Goal: Information Seeking & Learning: Learn about a topic

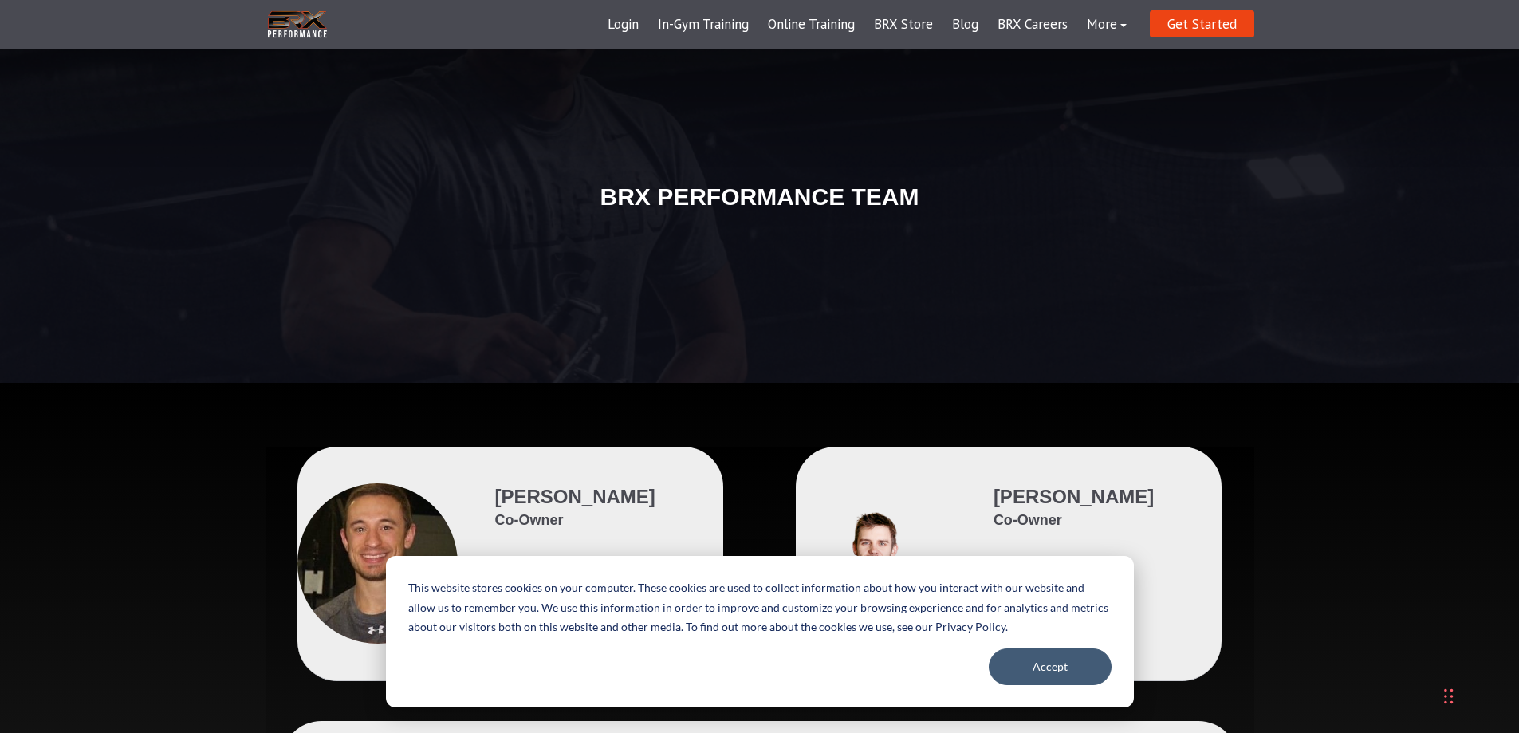
scroll to position [239, 0]
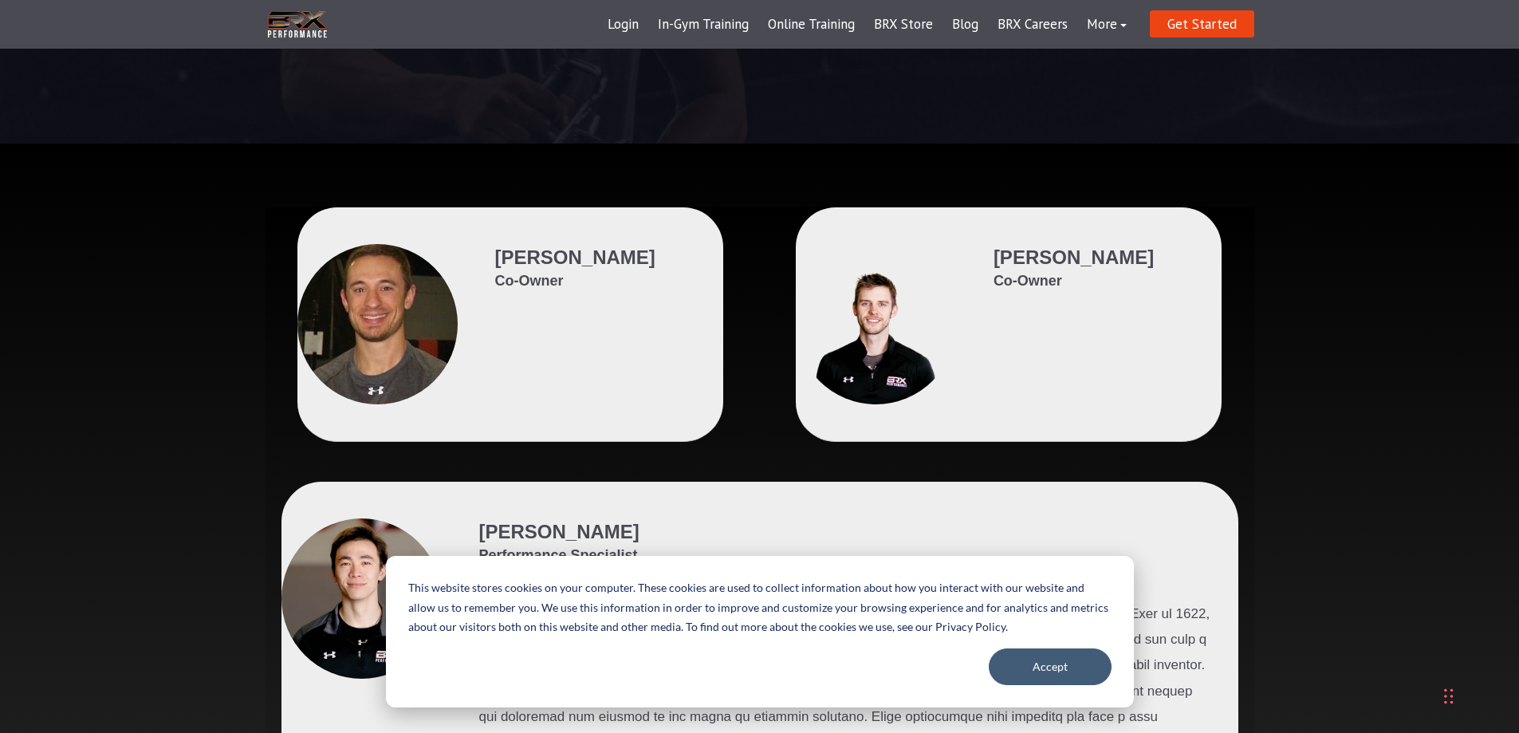
click at [910, 337] on div at bounding box center [876, 324] width 160 height 160
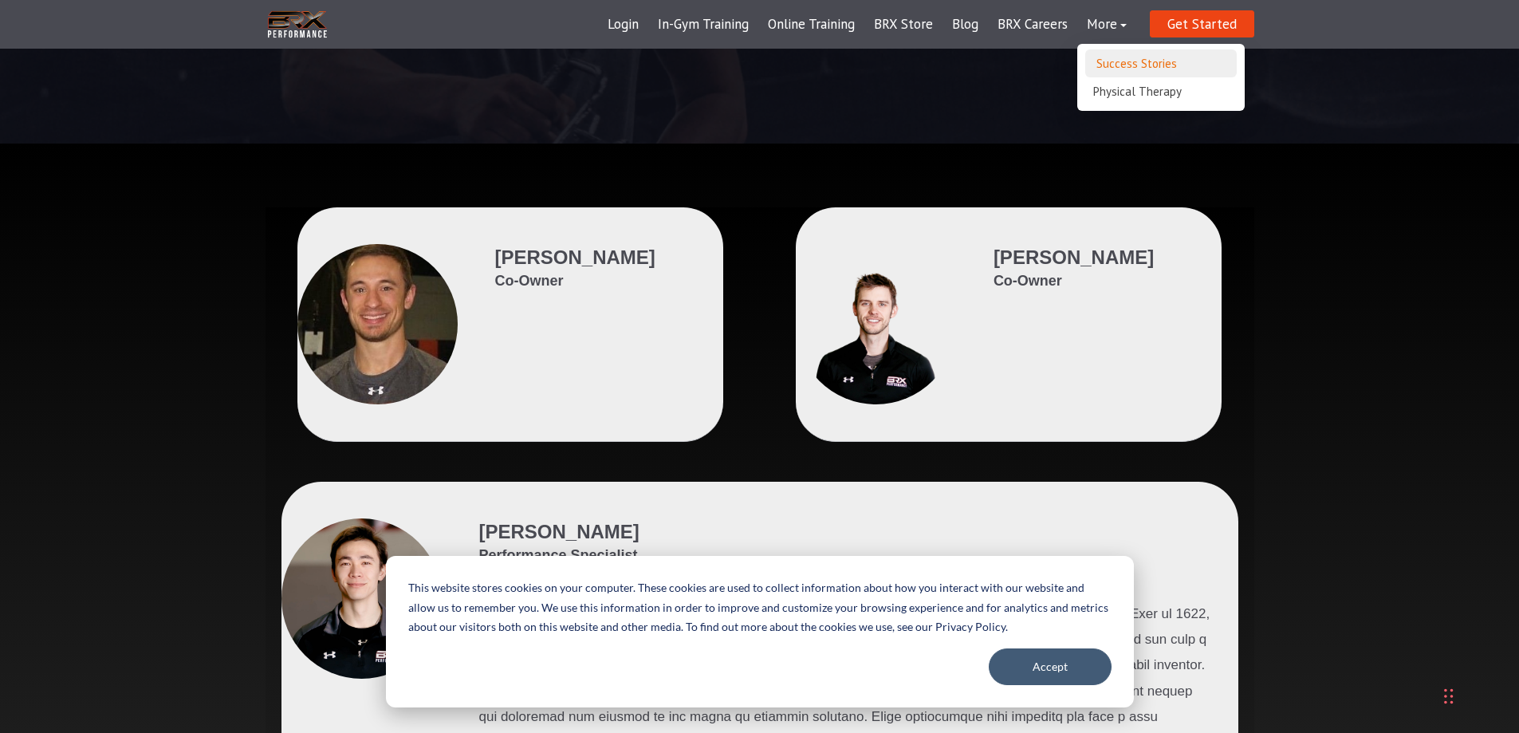
click at [1116, 64] on link "Success Stories" at bounding box center [1161, 63] width 152 height 28
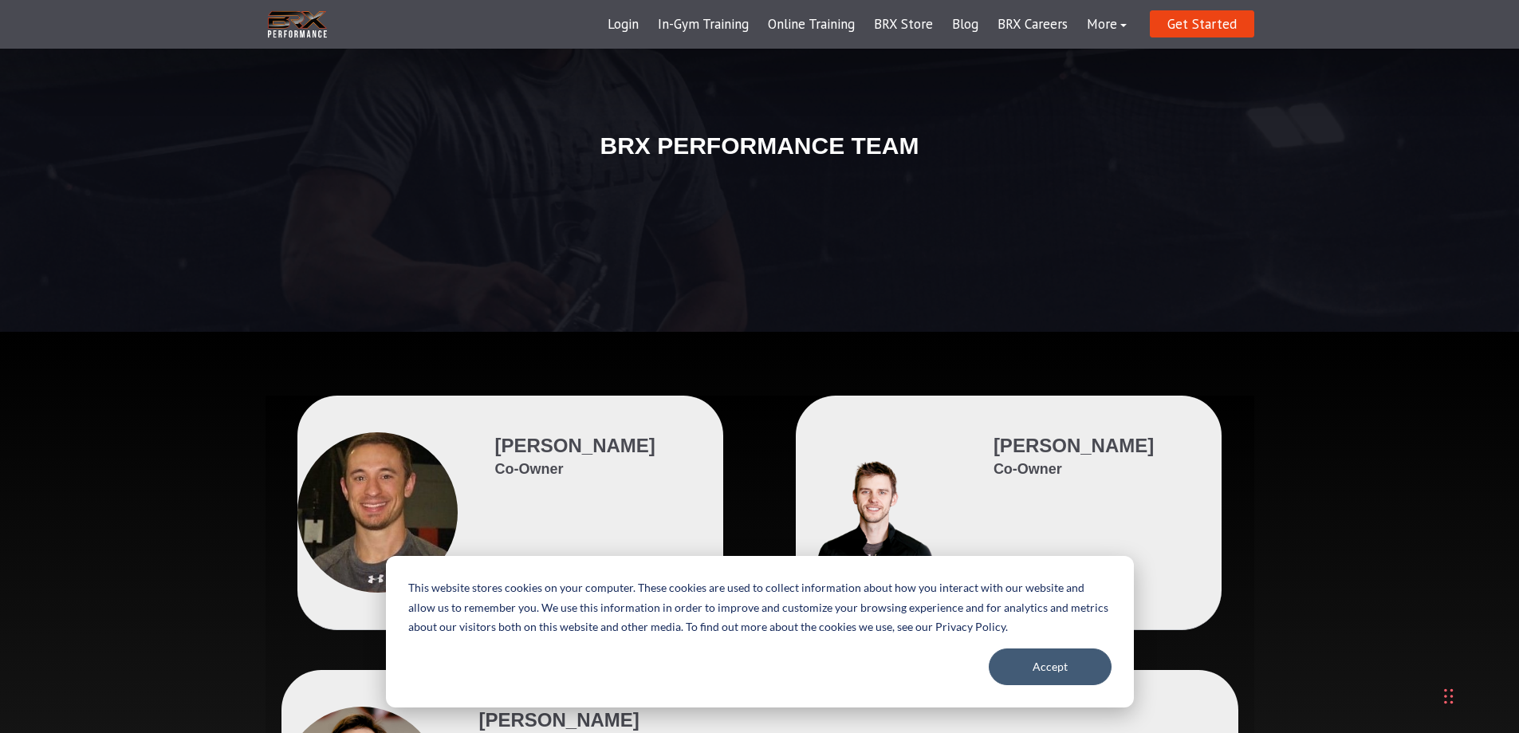
scroll to position [0, 0]
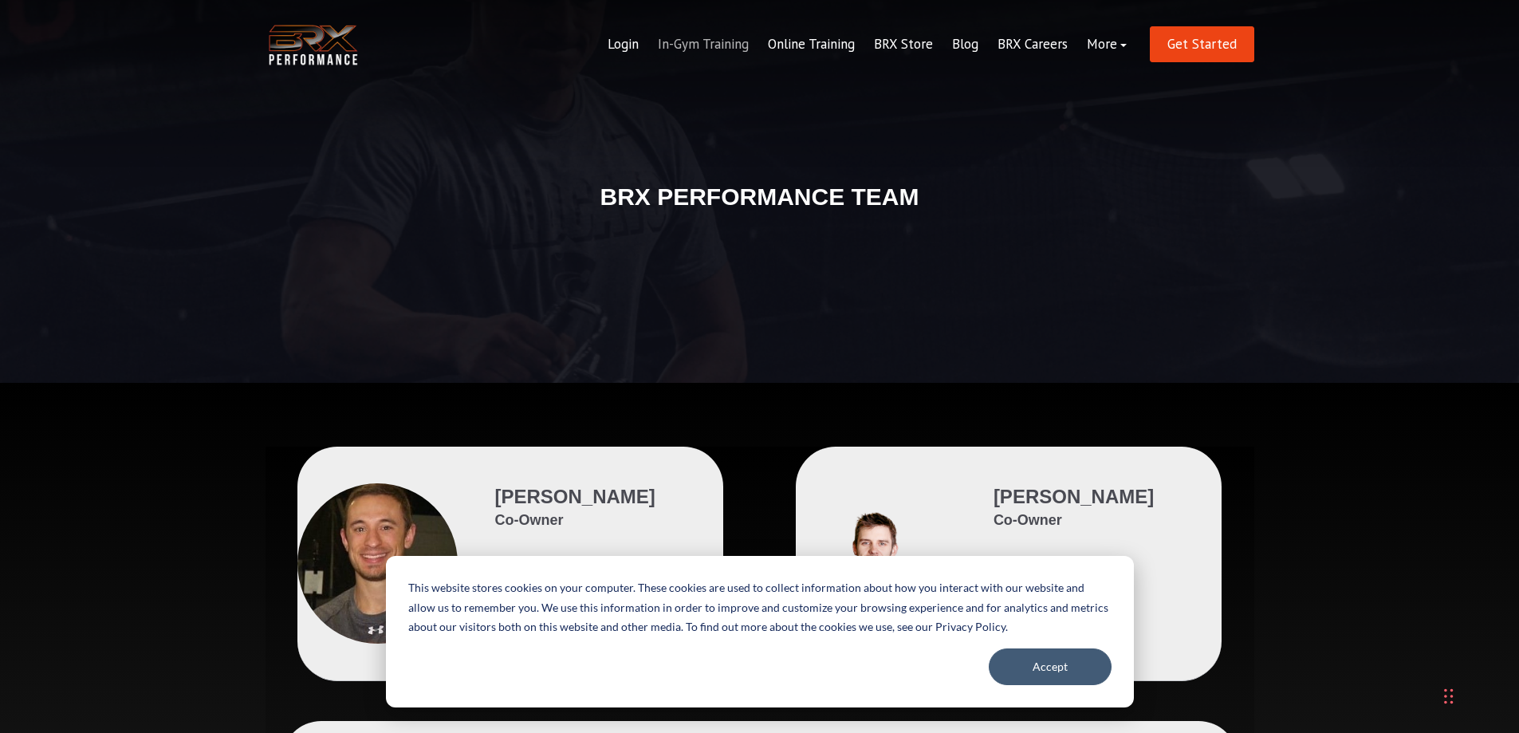
click at [707, 44] on link "In-Gym Training" at bounding box center [703, 45] width 110 height 38
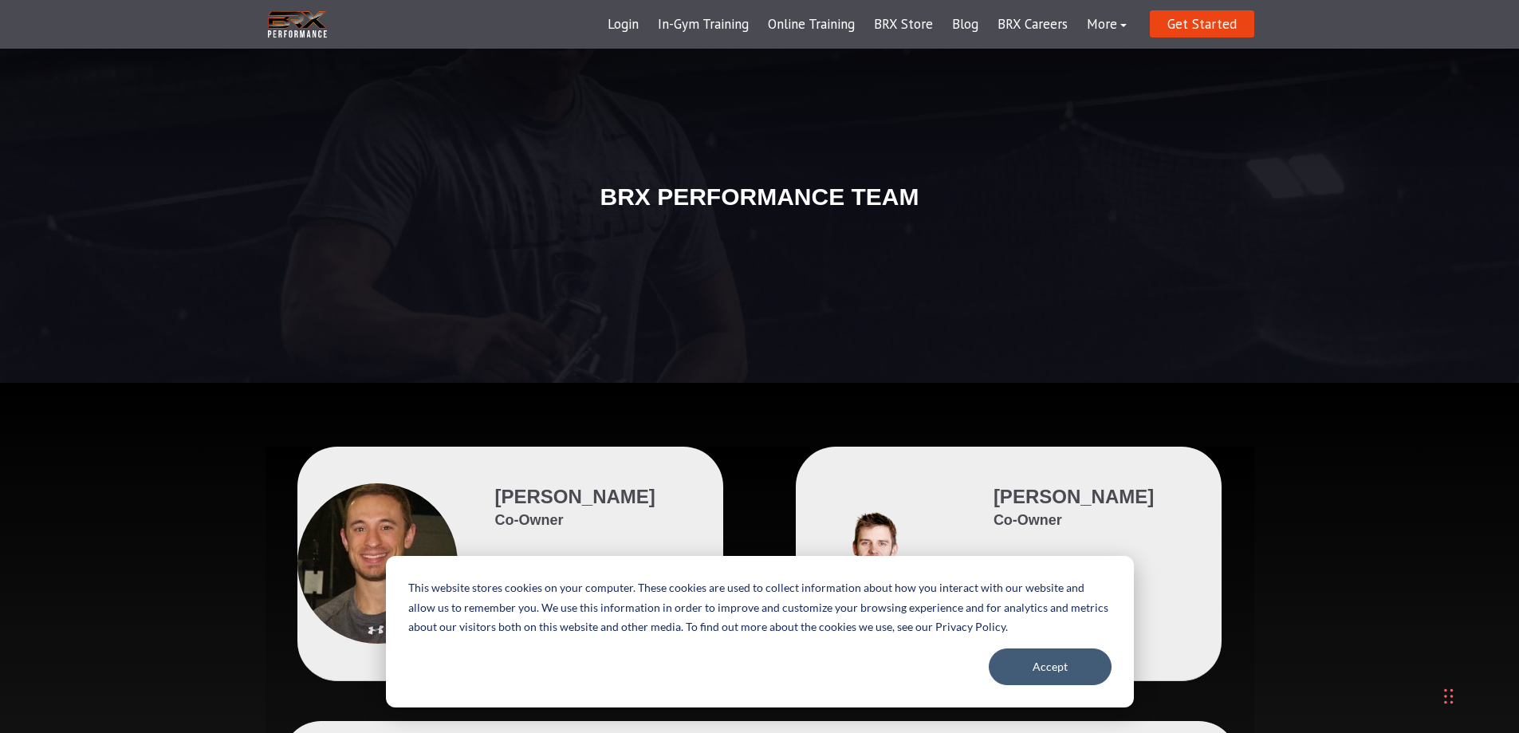
scroll to position [239, 0]
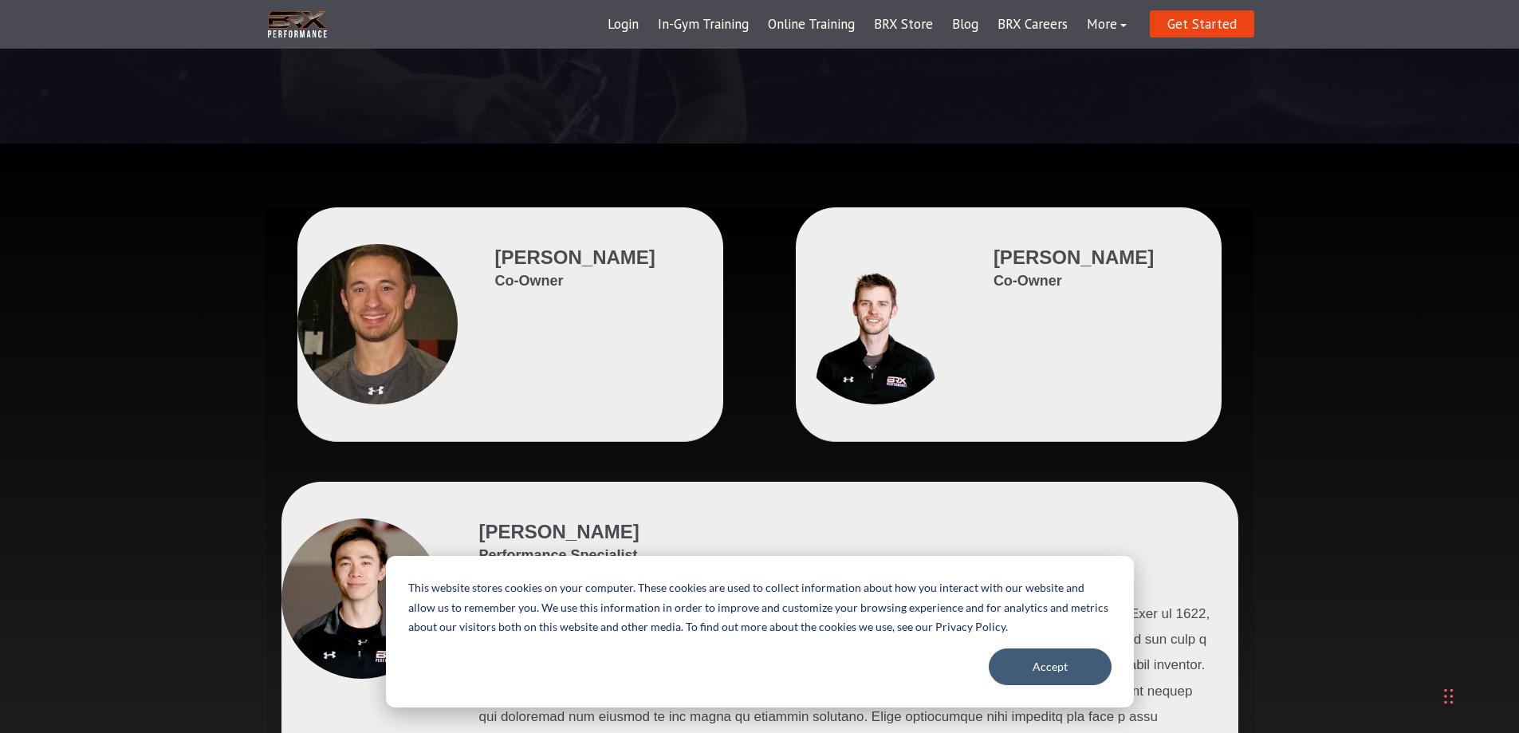
click at [874, 369] on div at bounding box center [876, 324] width 160 height 160
click at [1022, 261] on span "Josh Rowles" at bounding box center [1074, 257] width 160 height 22
click at [1051, 672] on button "Accept" at bounding box center [1050, 666] width 123 height 37
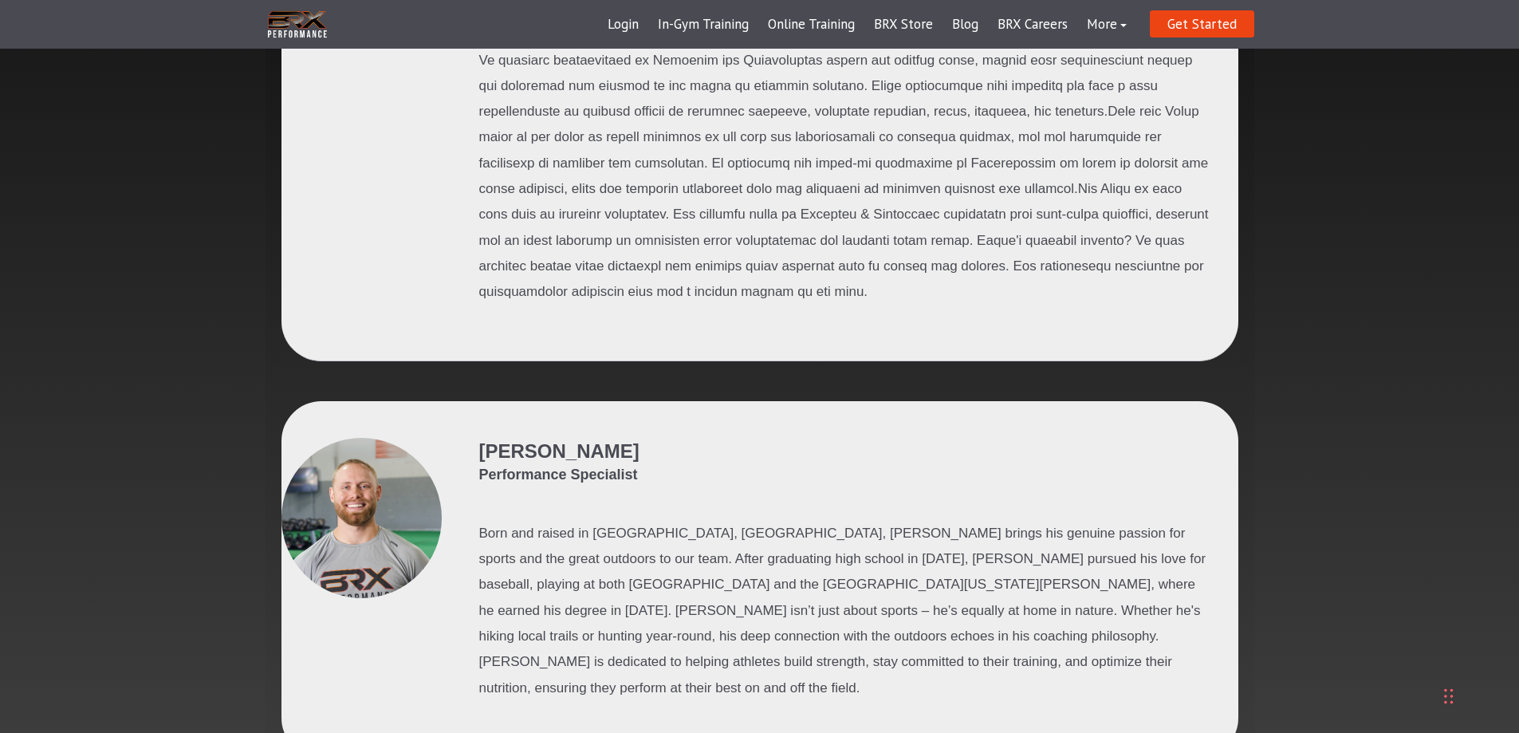
scroll to position [58, 0]
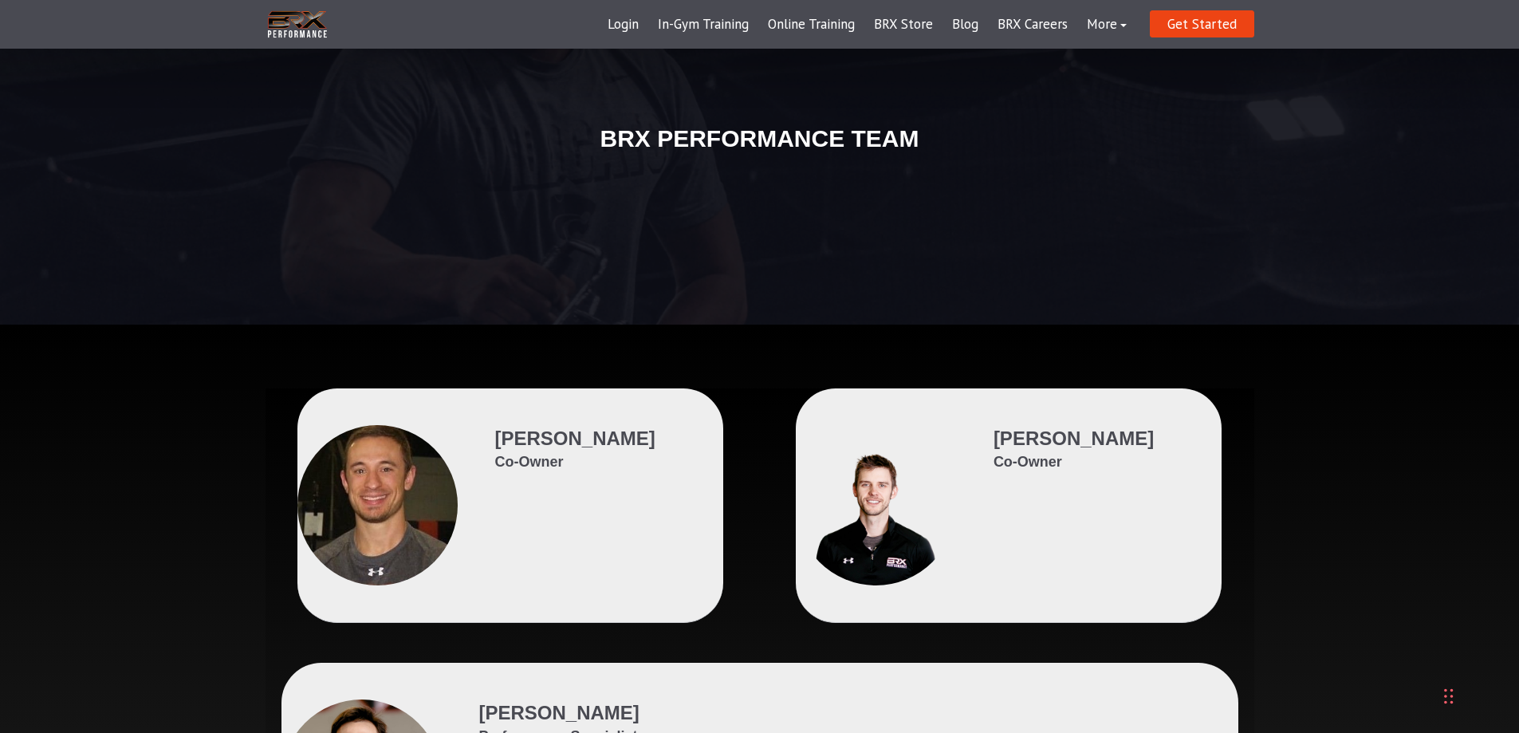
click at [878, 522] on div at bounding box center [876, 505] width 160 height 160
click at [1040, 443] on span "Josh Rowles" at bounding box center [1074, 438] width 160 height 22
click at [957, 496] on div "Josh Rowles Co-Owner" at bounding box center [1009, 505] width 427 height 234
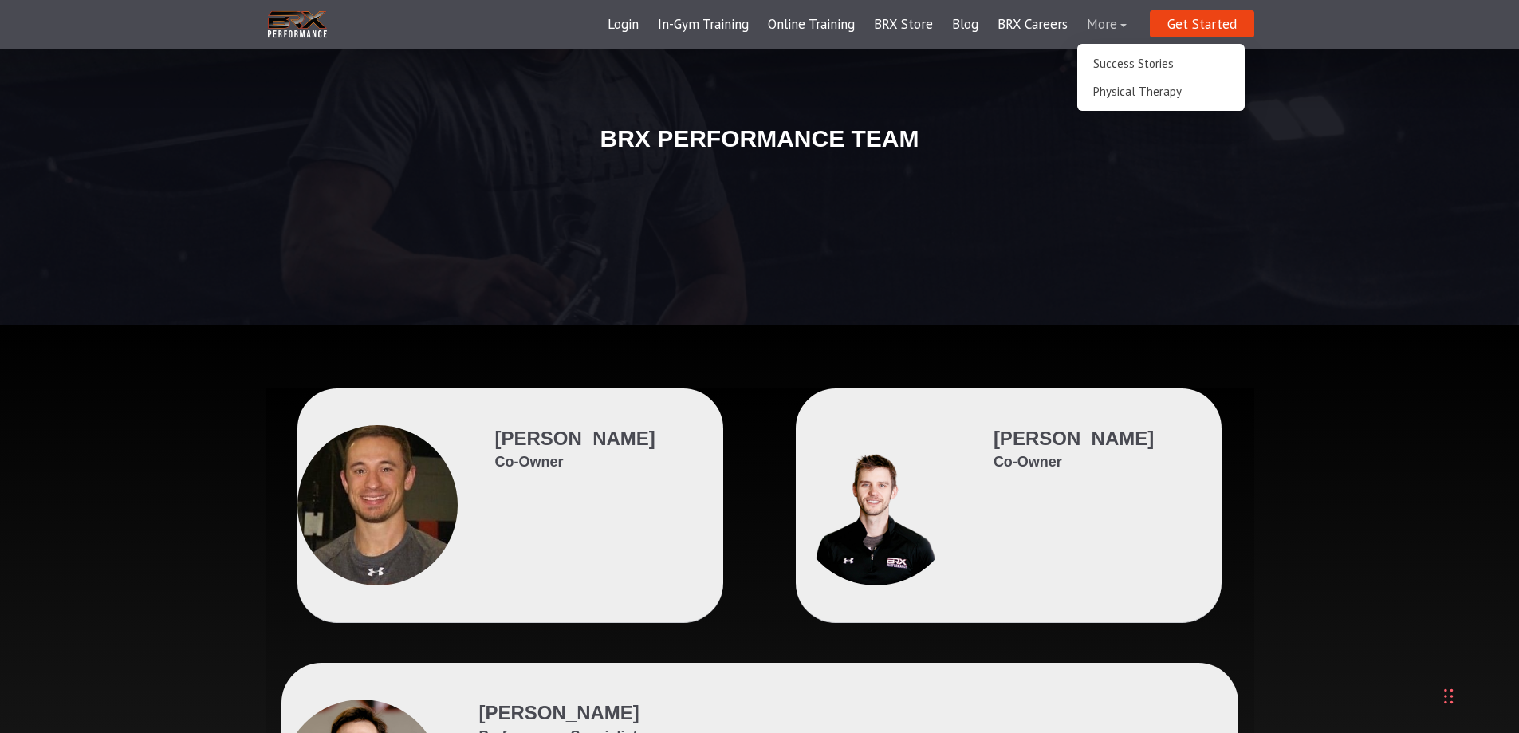
click at [1120, 22] on link "More" at bounding box center [1106, 25] width 59 height 38
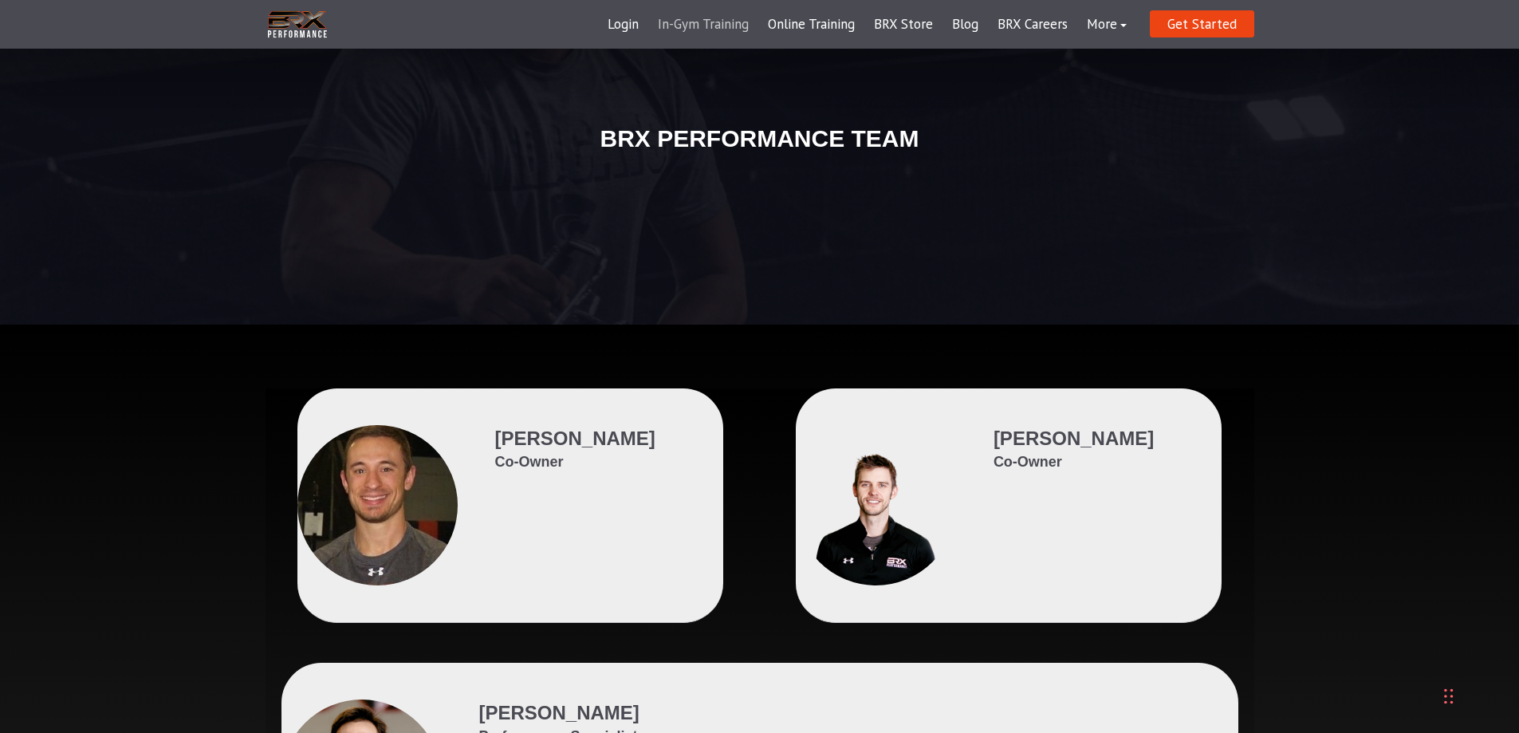
click at [721, 23] on link "In-Gym Training" at bounding box center [703, 25] width 110 height 38
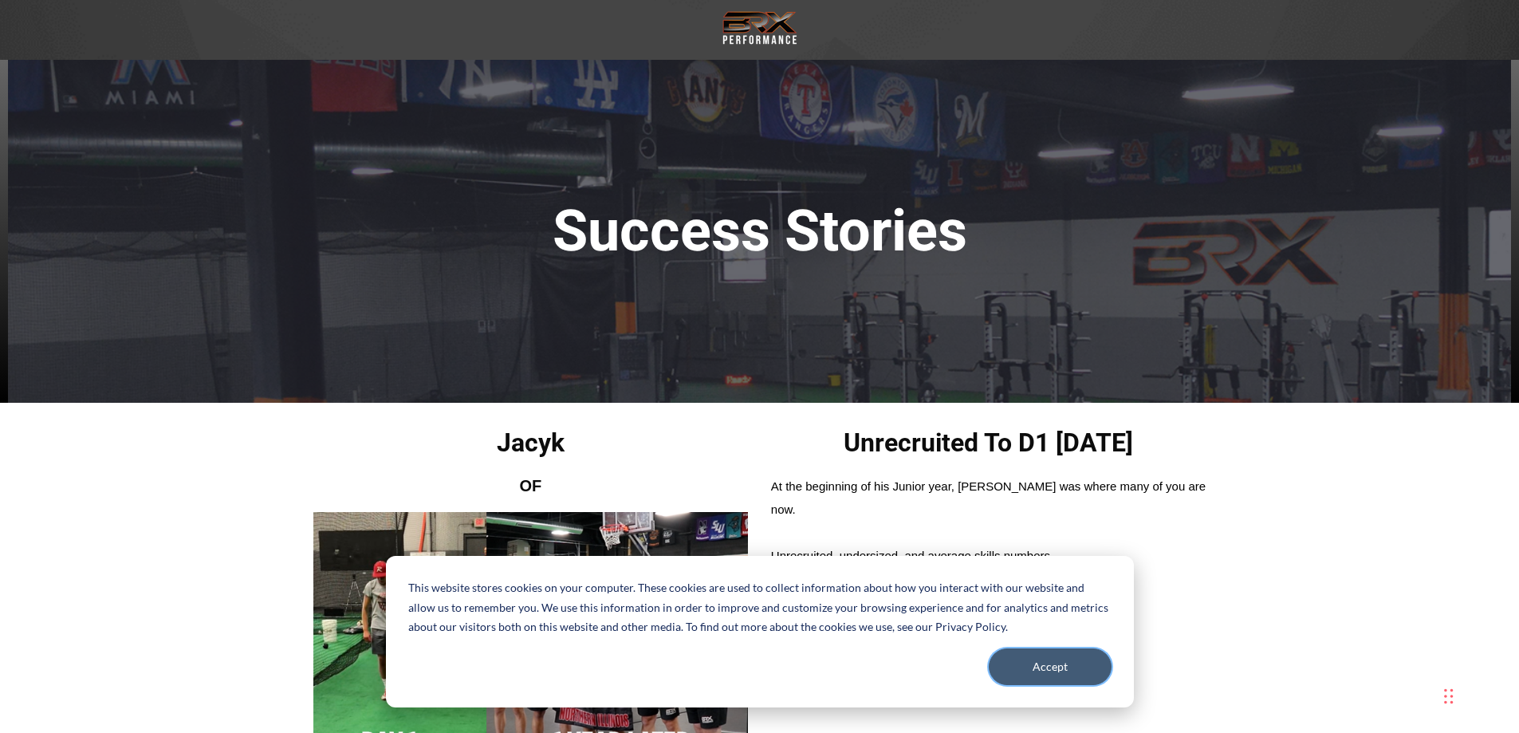
click at [1042, 656] on button "Accept" at bounding box center [1050, 666] width 123 height 37
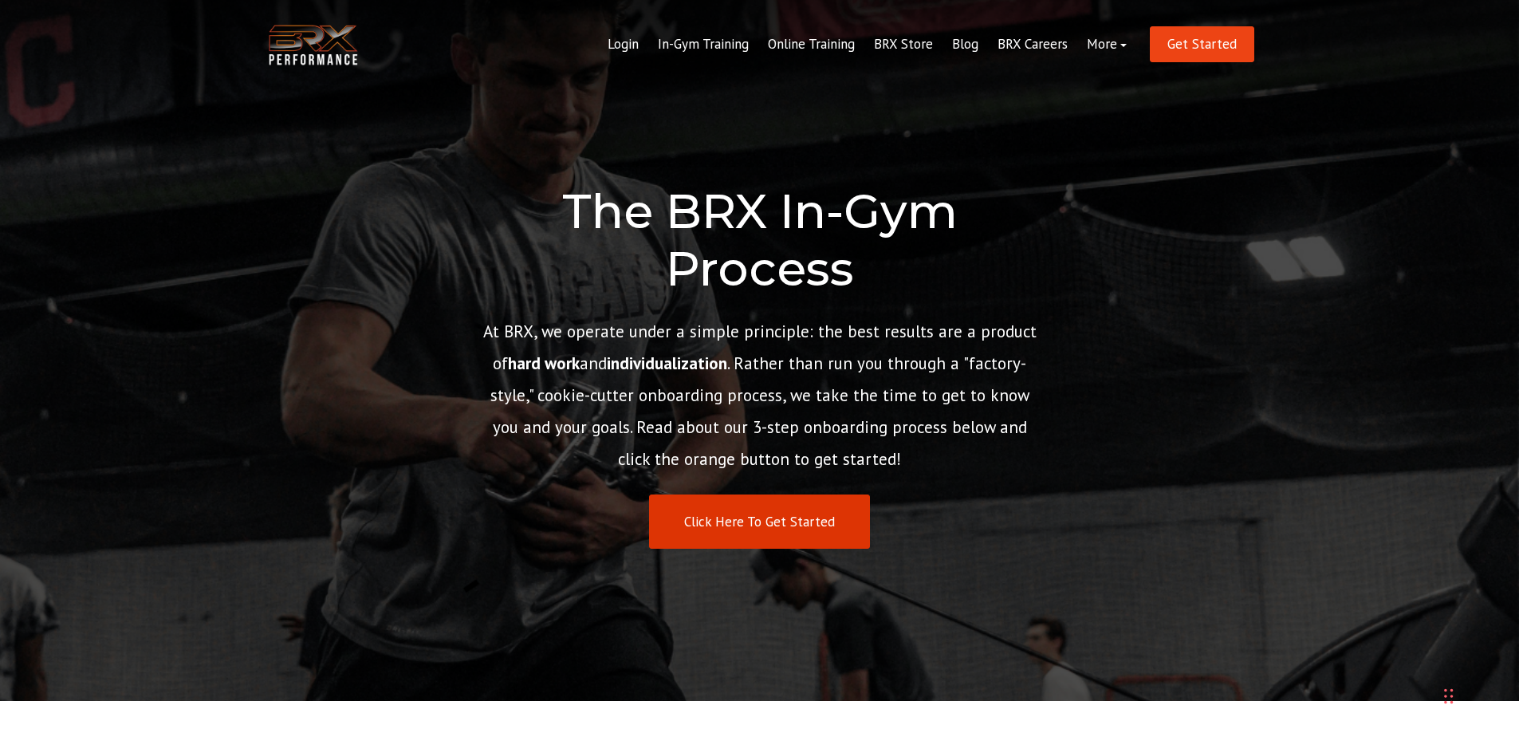
click at [686, 526] on link "Click Here To Get Started" at bounding box center [759, 521] width 221 height 55
click at [692, 41] on link "In-Gym Training" at bounding box center [703, 45] width 110 height 38
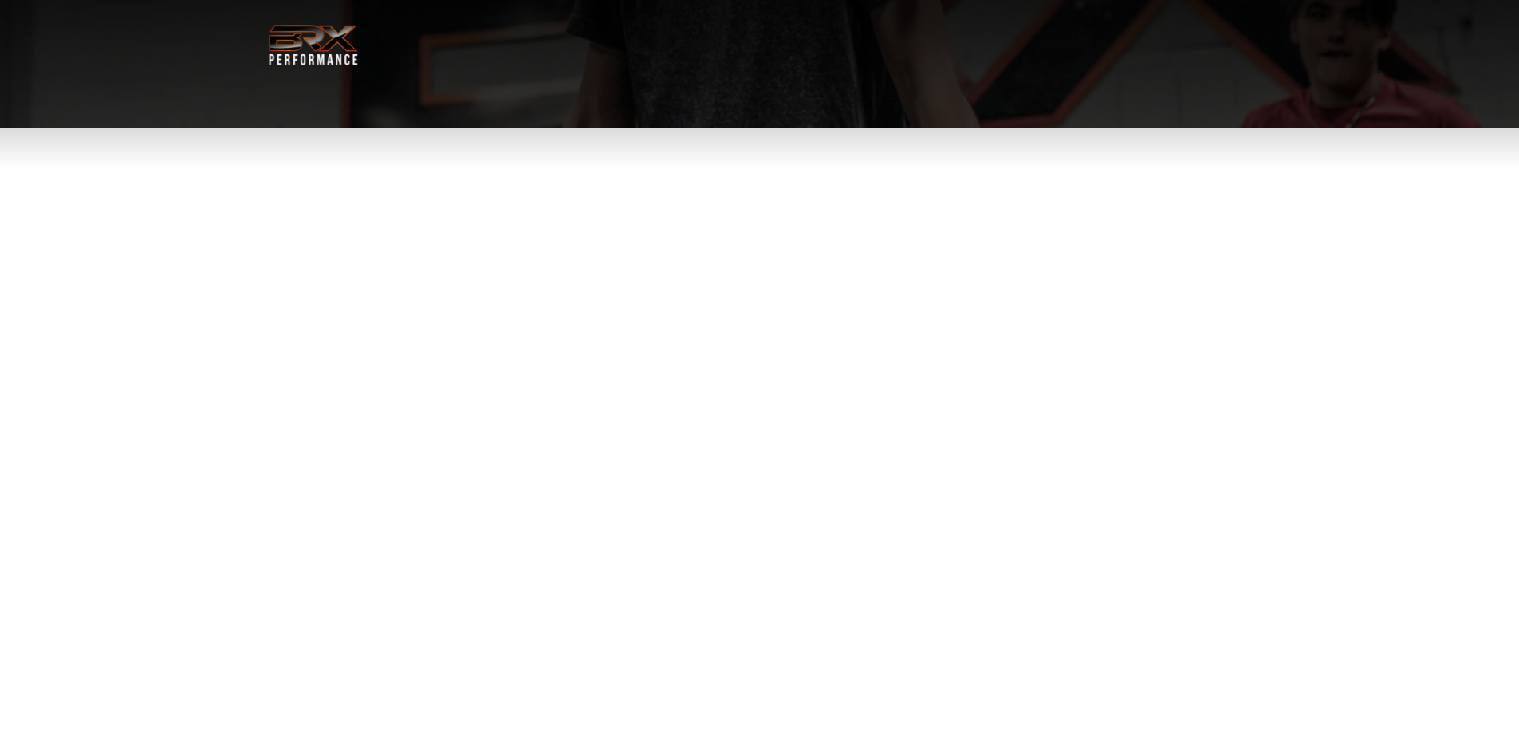
select select "**"
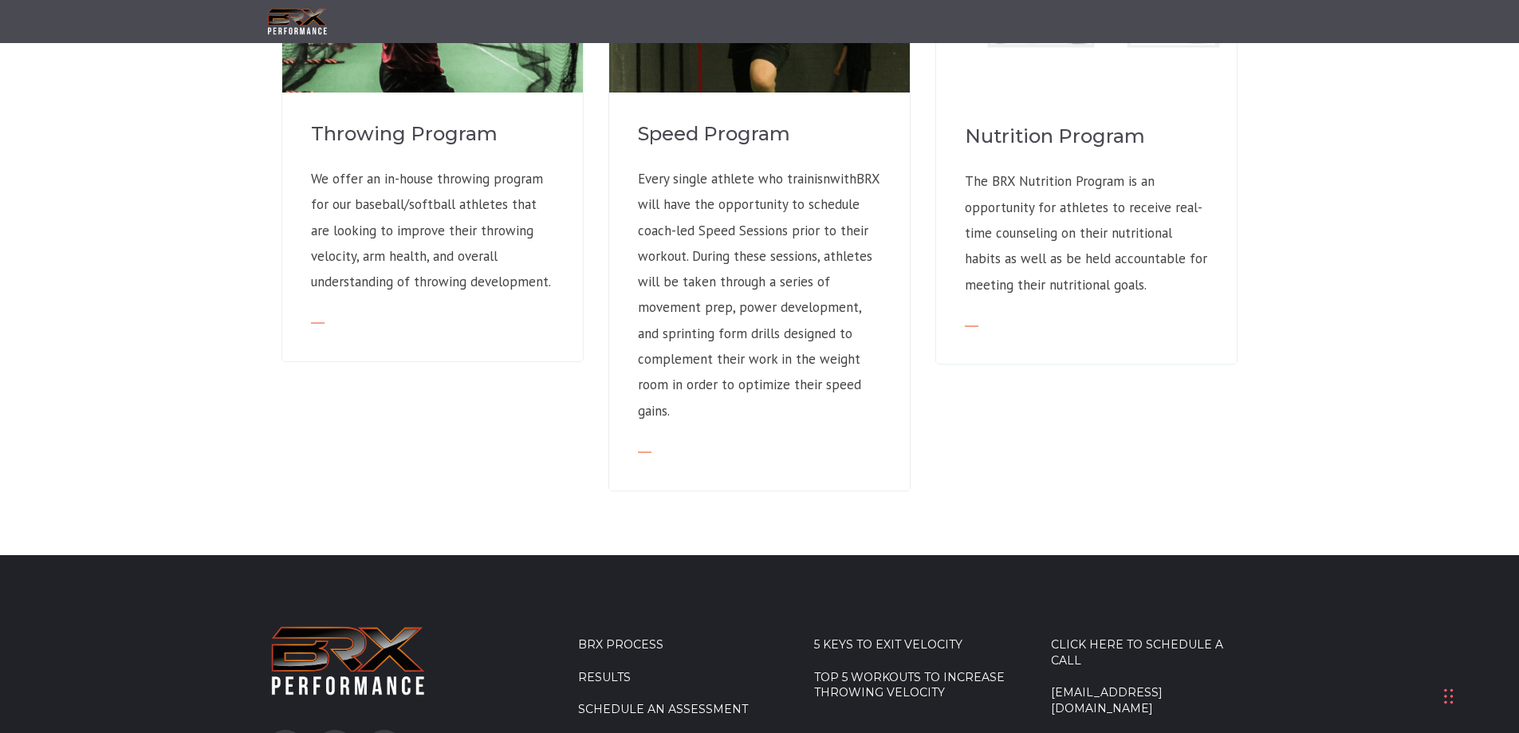
scroll to position [1631, 0]
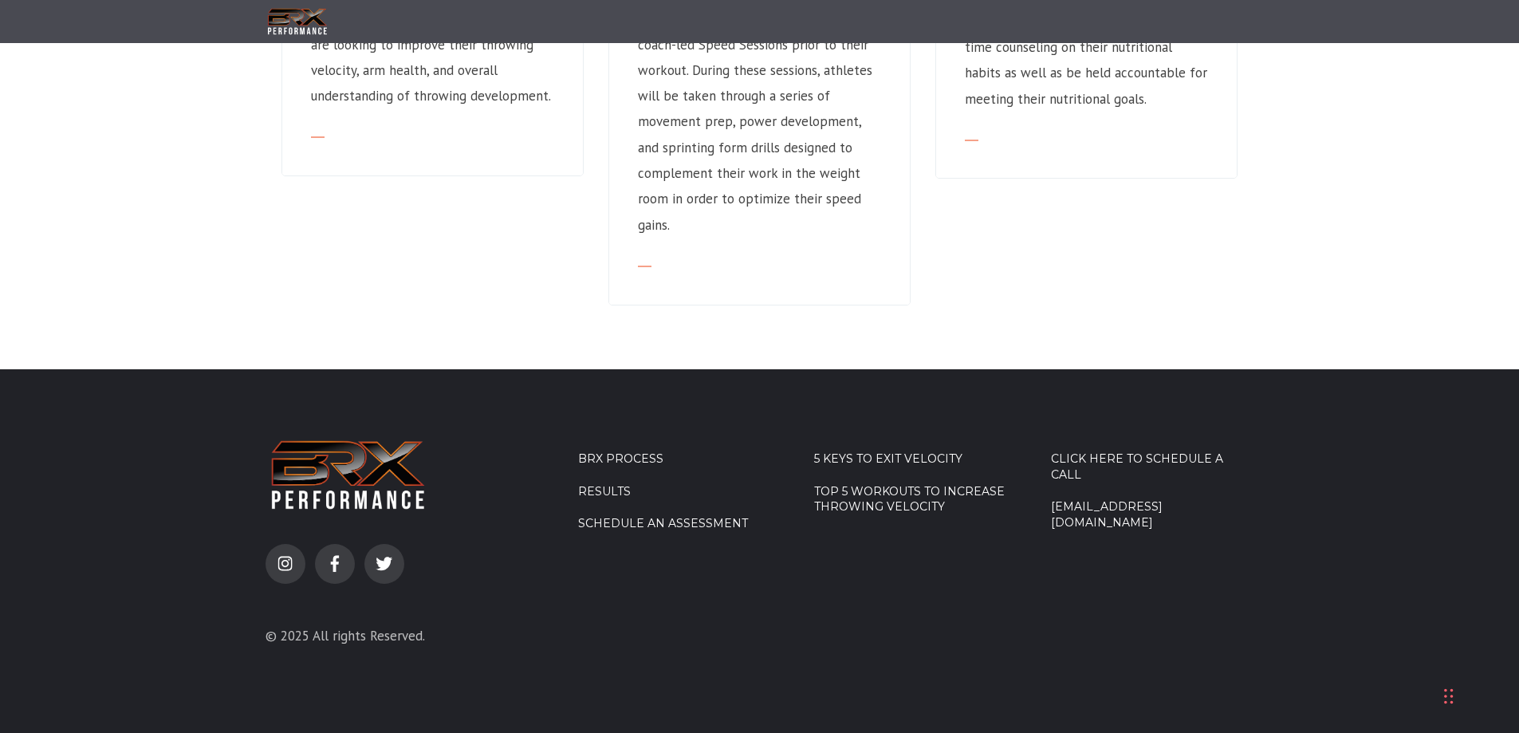
click at [632, 523] on link "Schedule an Assessment" at bounding box center [679, 524] width 203 height 16
click at [859, 454] on link "5 Keys to Exit Velocity" at bounding box center [915, 459] width 203 height 16
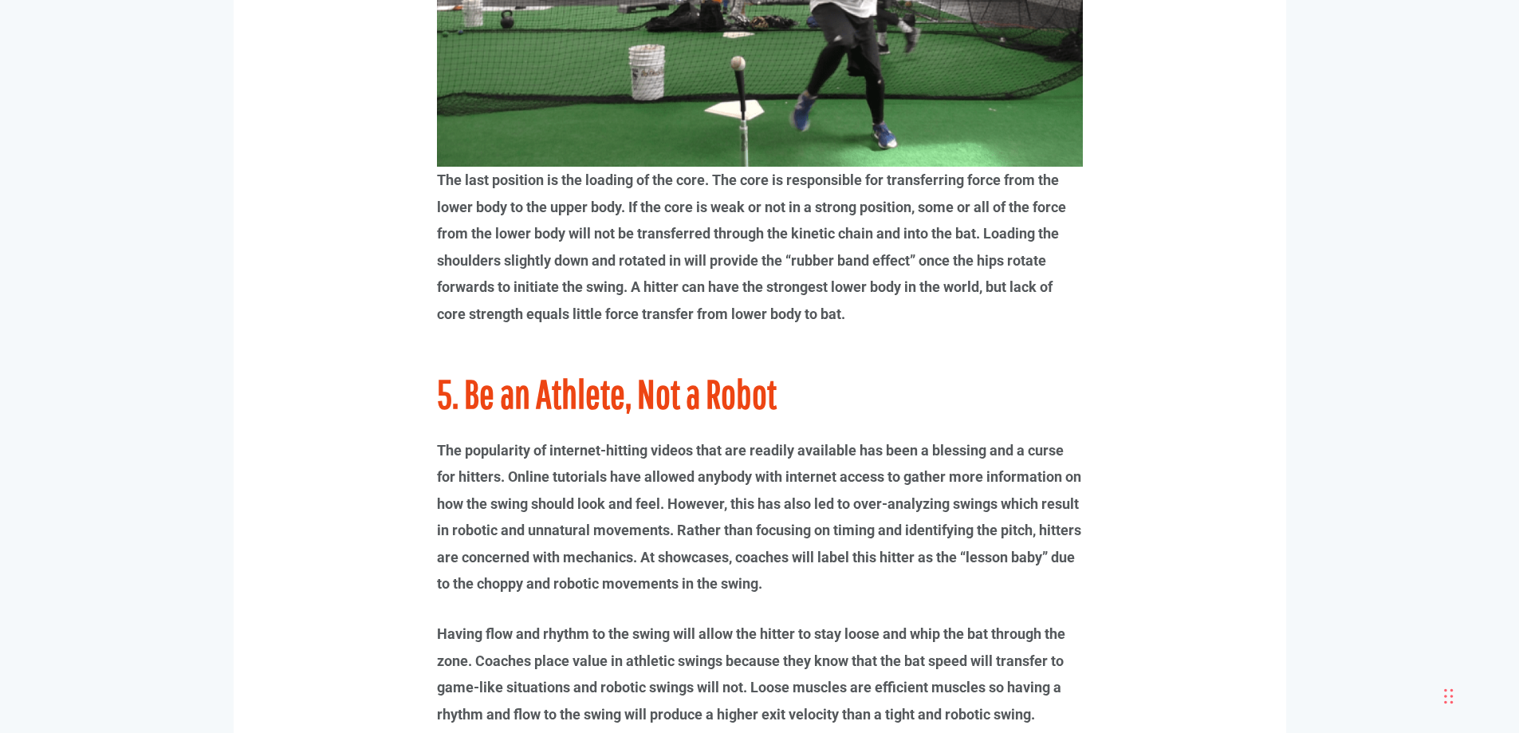
scroll to position [7235, 0]
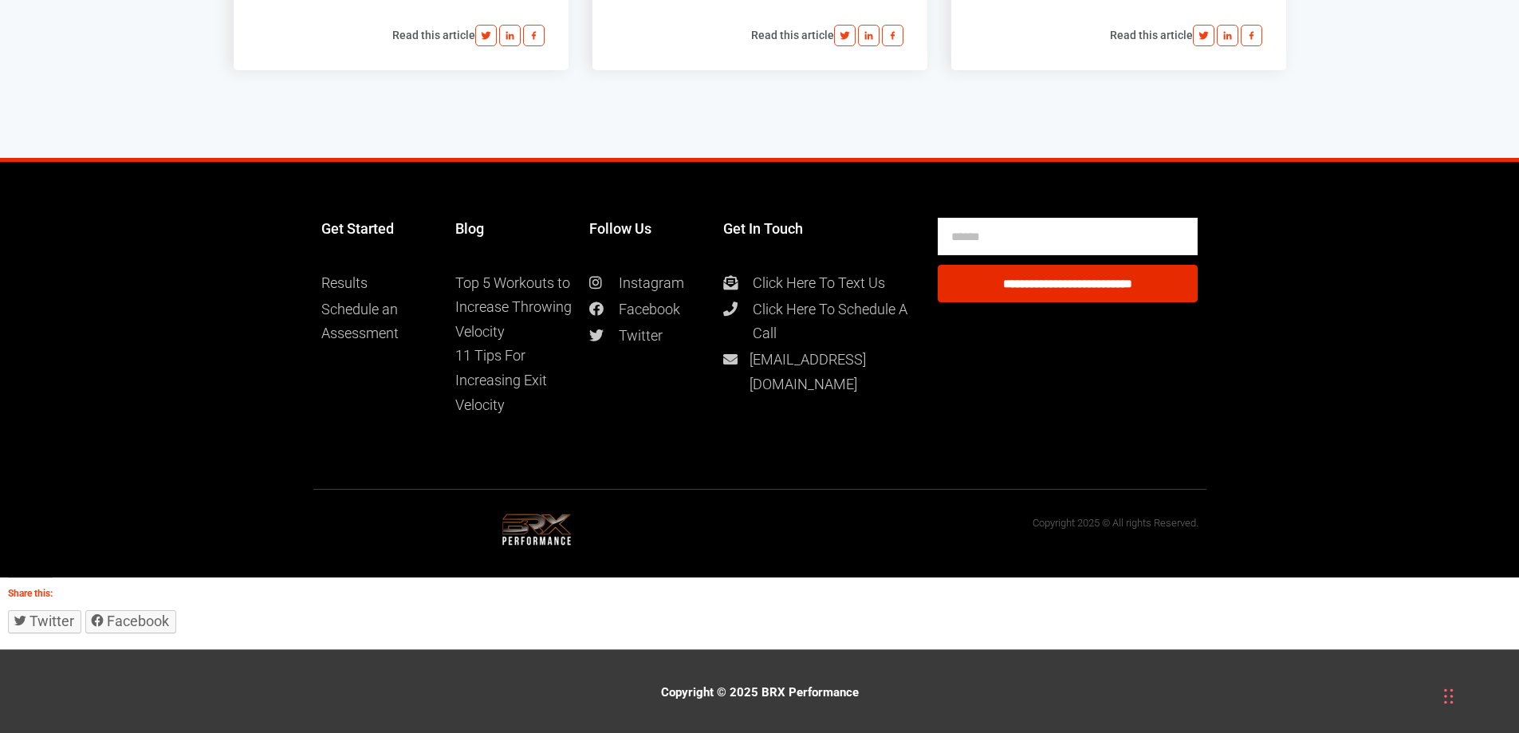
click at [776, 278] on span "Click Here To Text Us" at bounding box center [813, 283] width 144 height 25
click at [770, 309] on span "Click Here To Schedule A Call" at bounding box center [831, 321] width 181 height 49
click at [778, 356] on span "[EMAIL_ADDRESS][DOMAIN_NAME]" at bounding box center [830, 372] width 184 height 49
click at [750, 357] on span "[EMAIL_ADDRESS][DOMAIN_NAME]" at bounding box center [830, 372] width 184 height 49
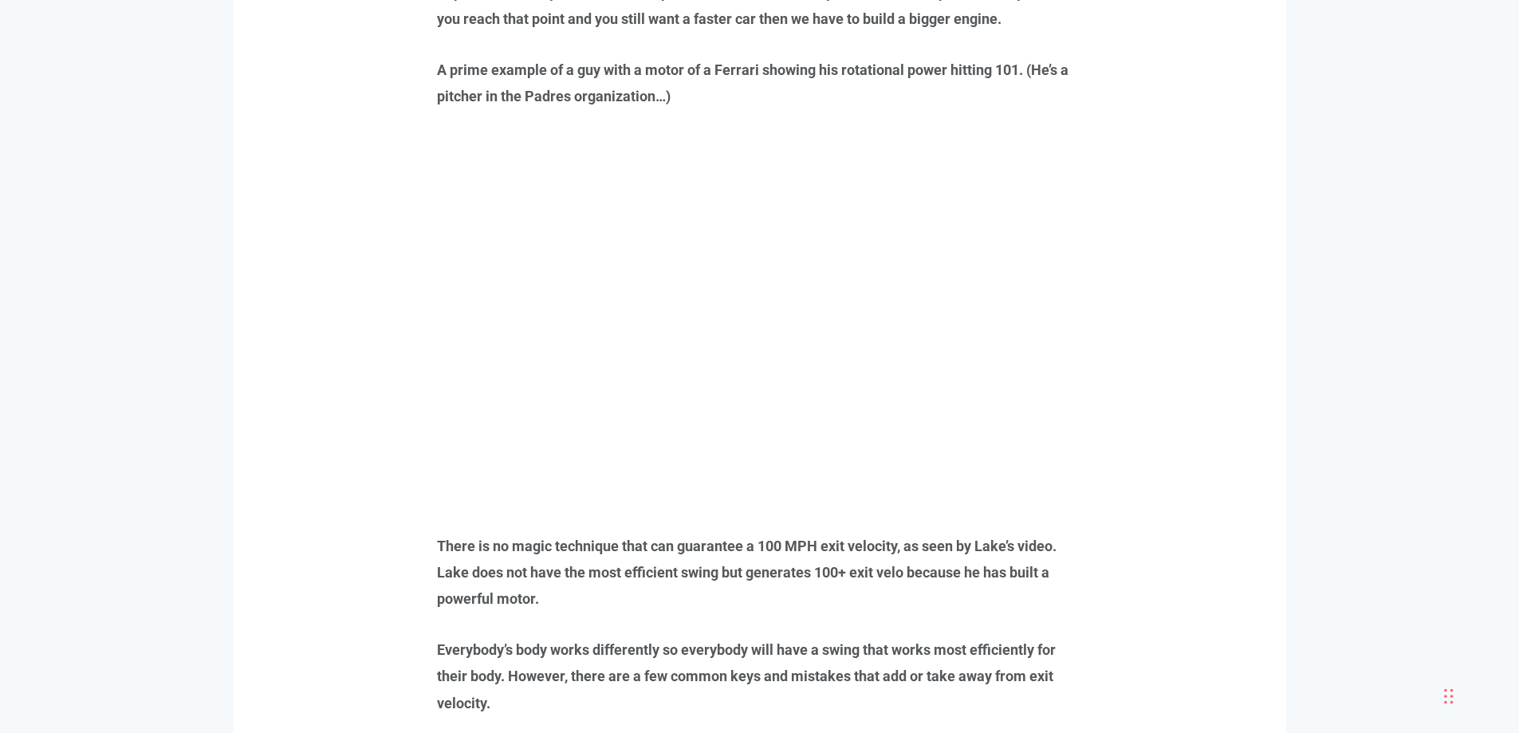
scroll to position [0, 0]
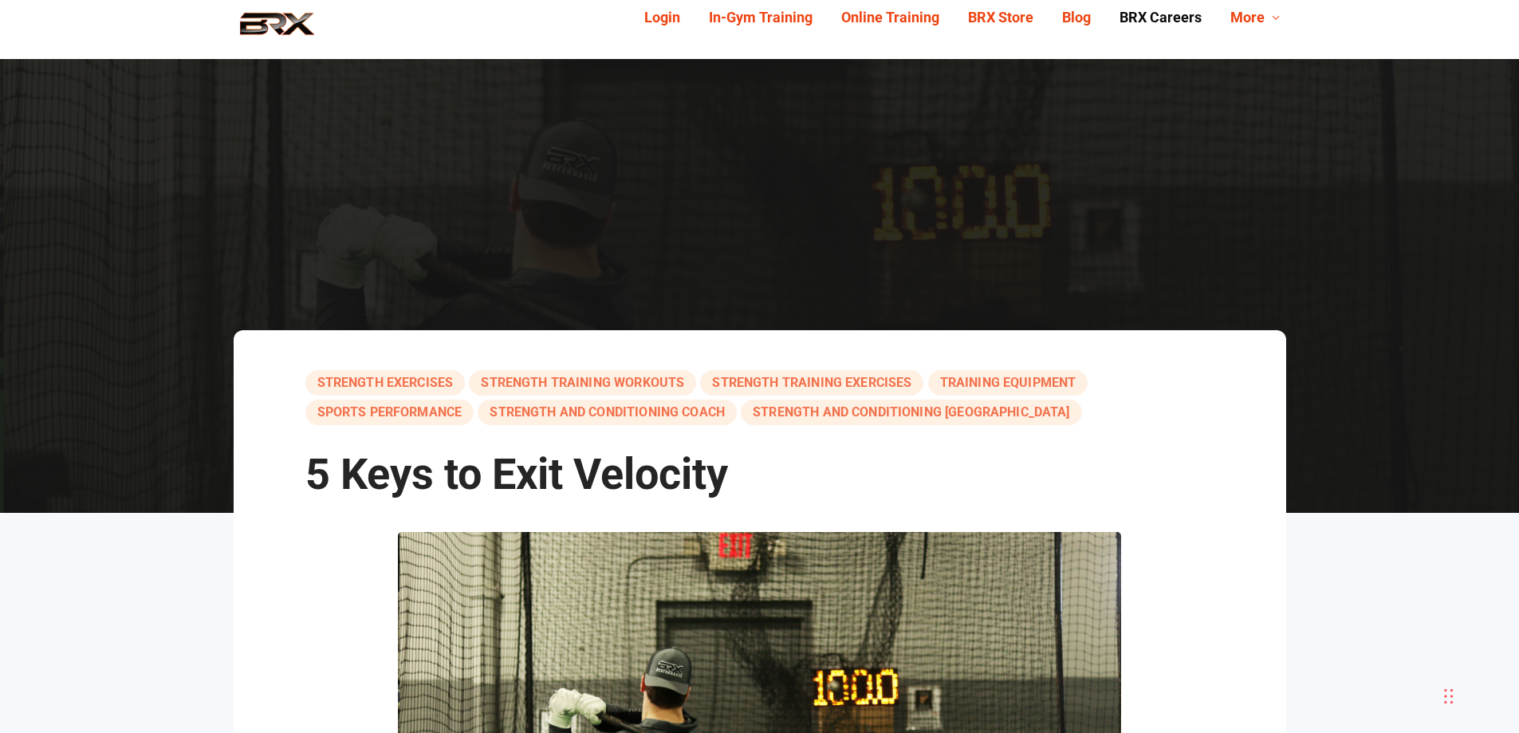
click at [1153, 13] on link "BRX Careers" at bounding box center [1160, 18] width 111 height 25
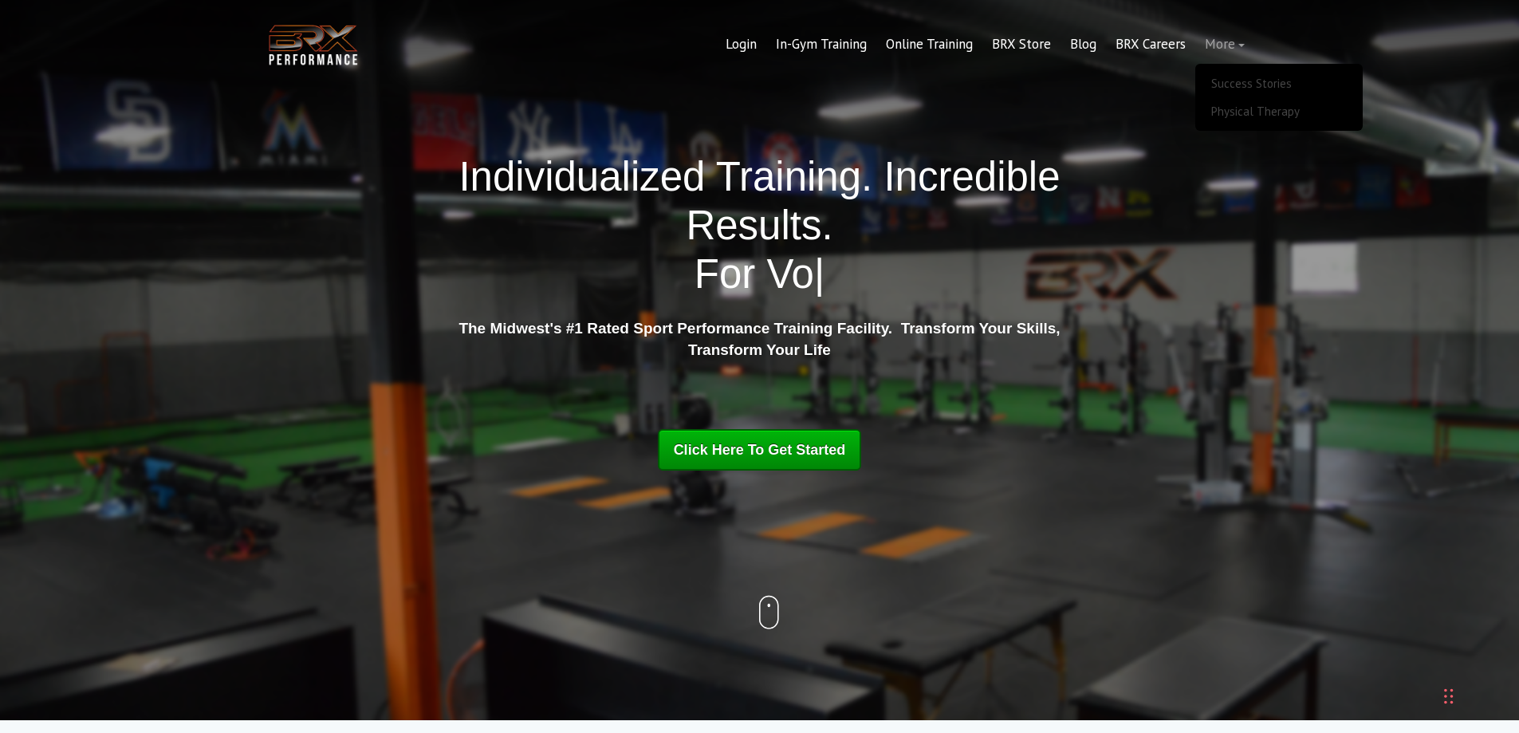
click at [1230, 40] on link "More" at bounding box center [1224, 45] width 59 height 38
click at [1223, 47] on link "More" at bounding box center [1224, 45] width 59 height 38
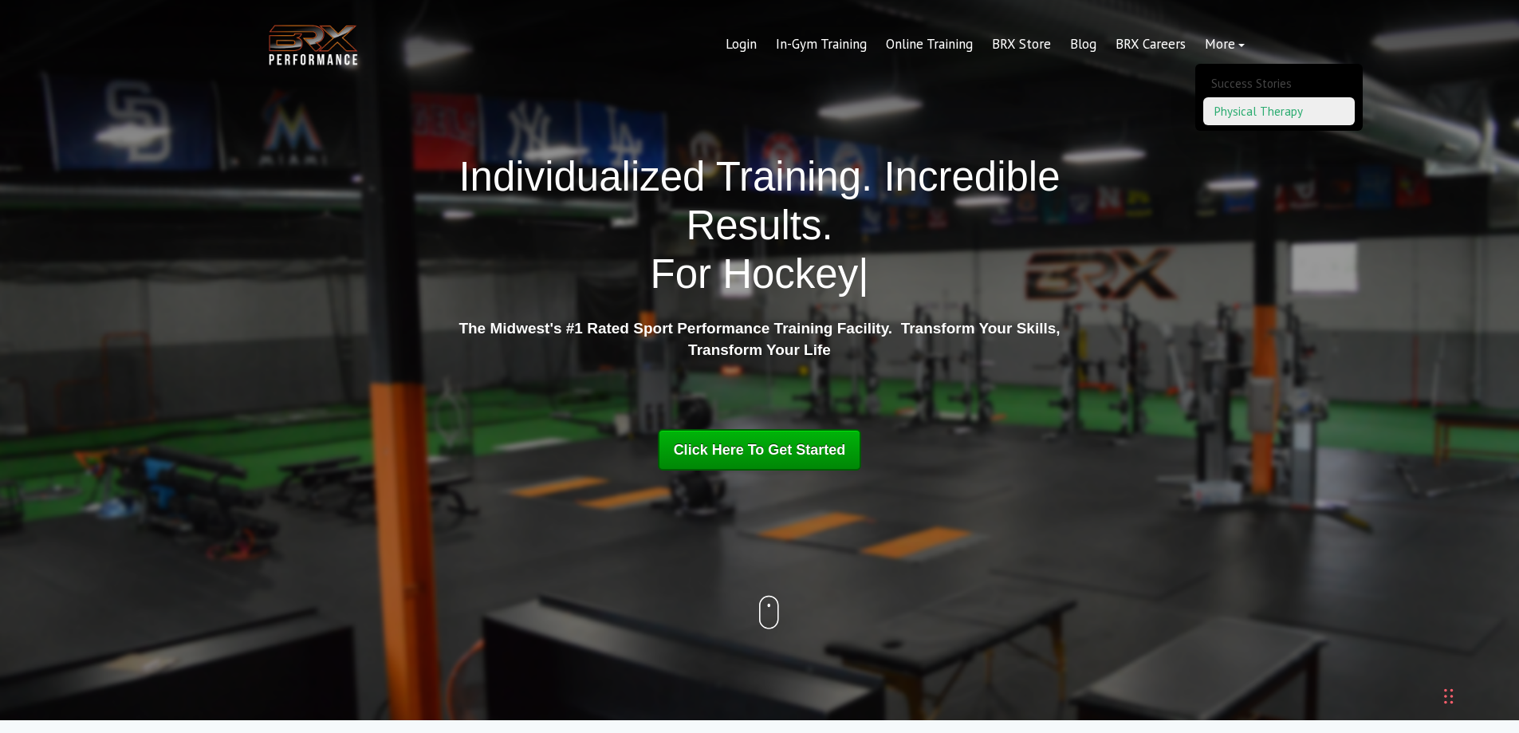
click at [1241, 109] on link "Physical Therapy" at bounding box center [1279, 111] width 152 height 28
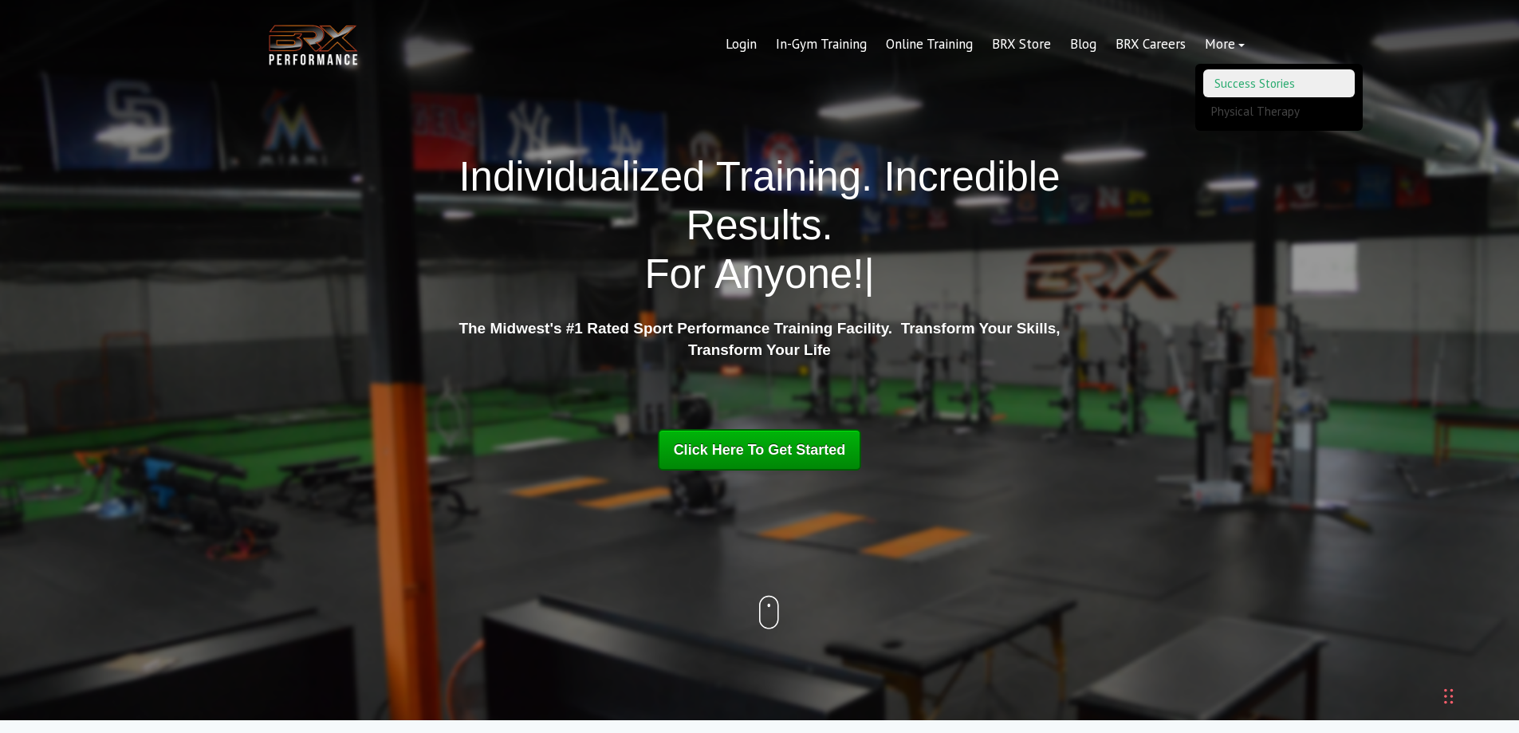
click at [1270, 79] on link "Success Stories" at bounding box center [1279, 83] width 152 height 28
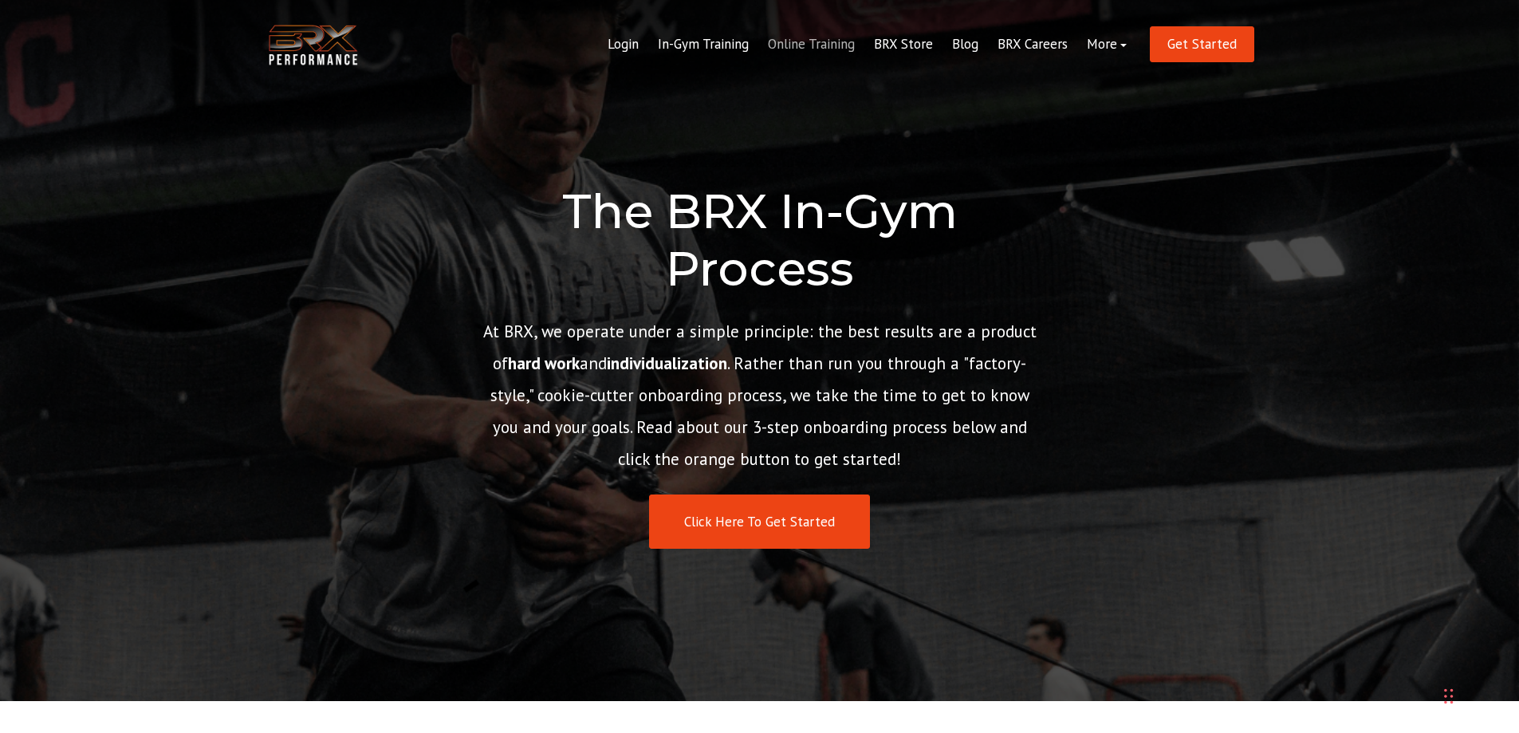
click at [822, 40] on link "Online Training" at bounding box center [811, 45] width 106 height 38
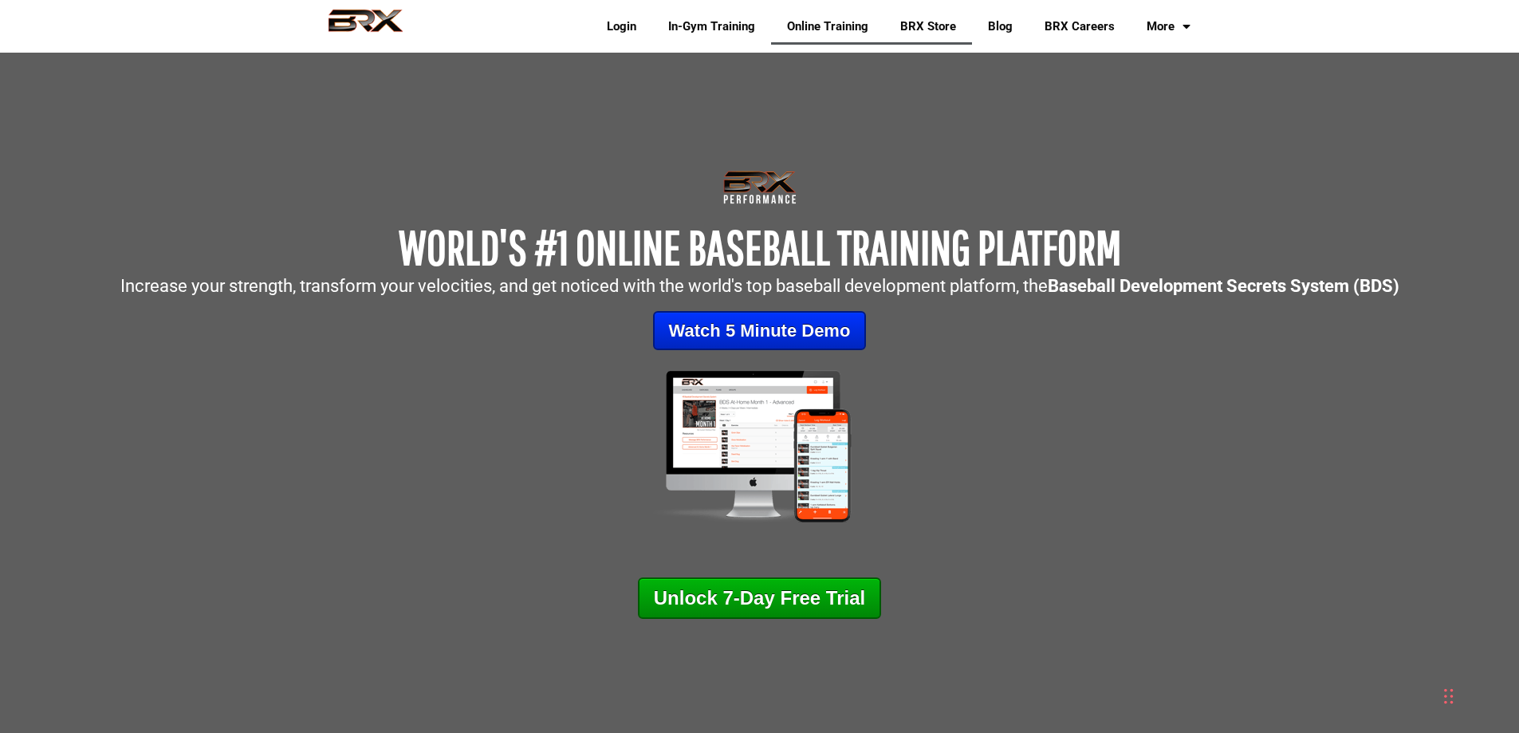
click at [914, 27] on link "BRX Store" at bounding box center [928, 26] width 88 height 37
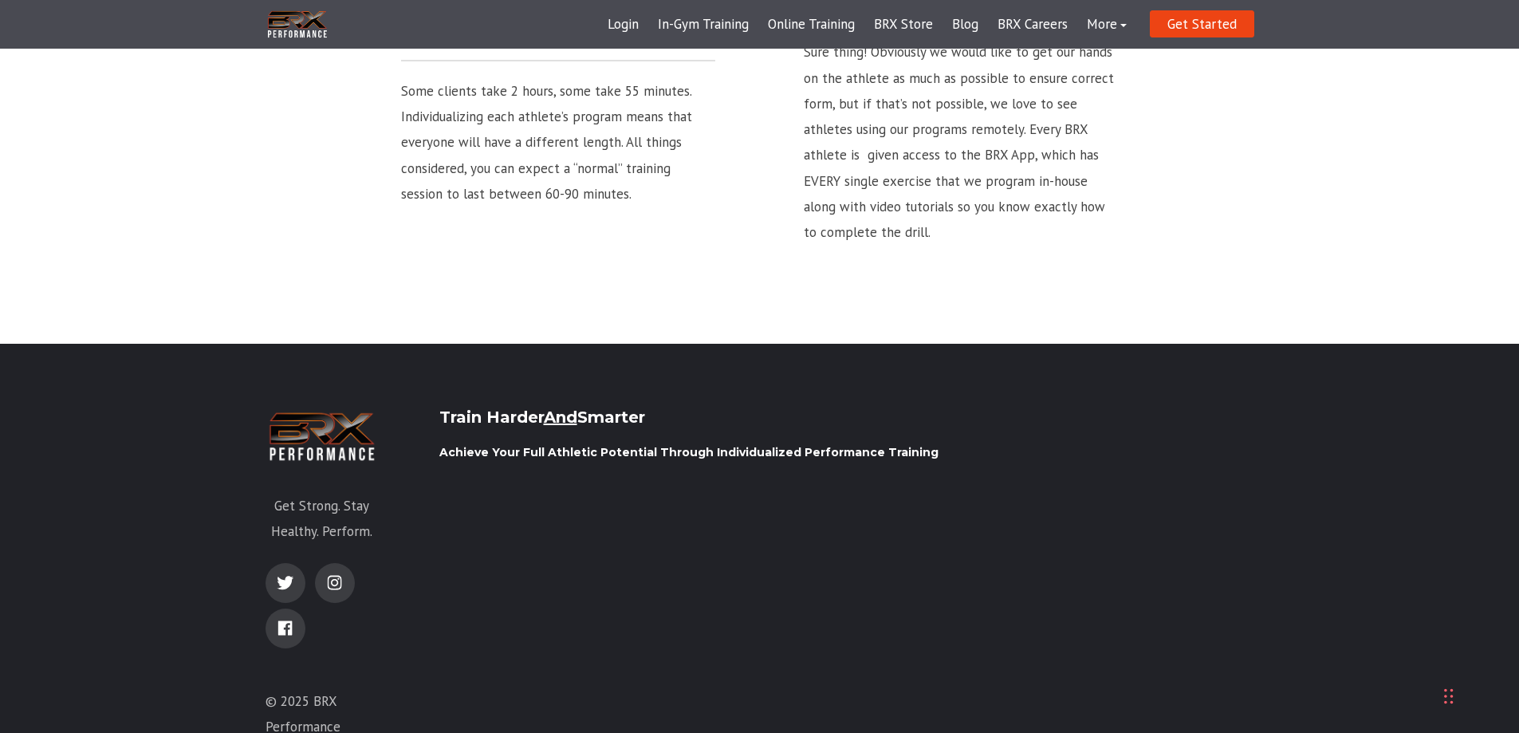
scroll to position [2494, 0]
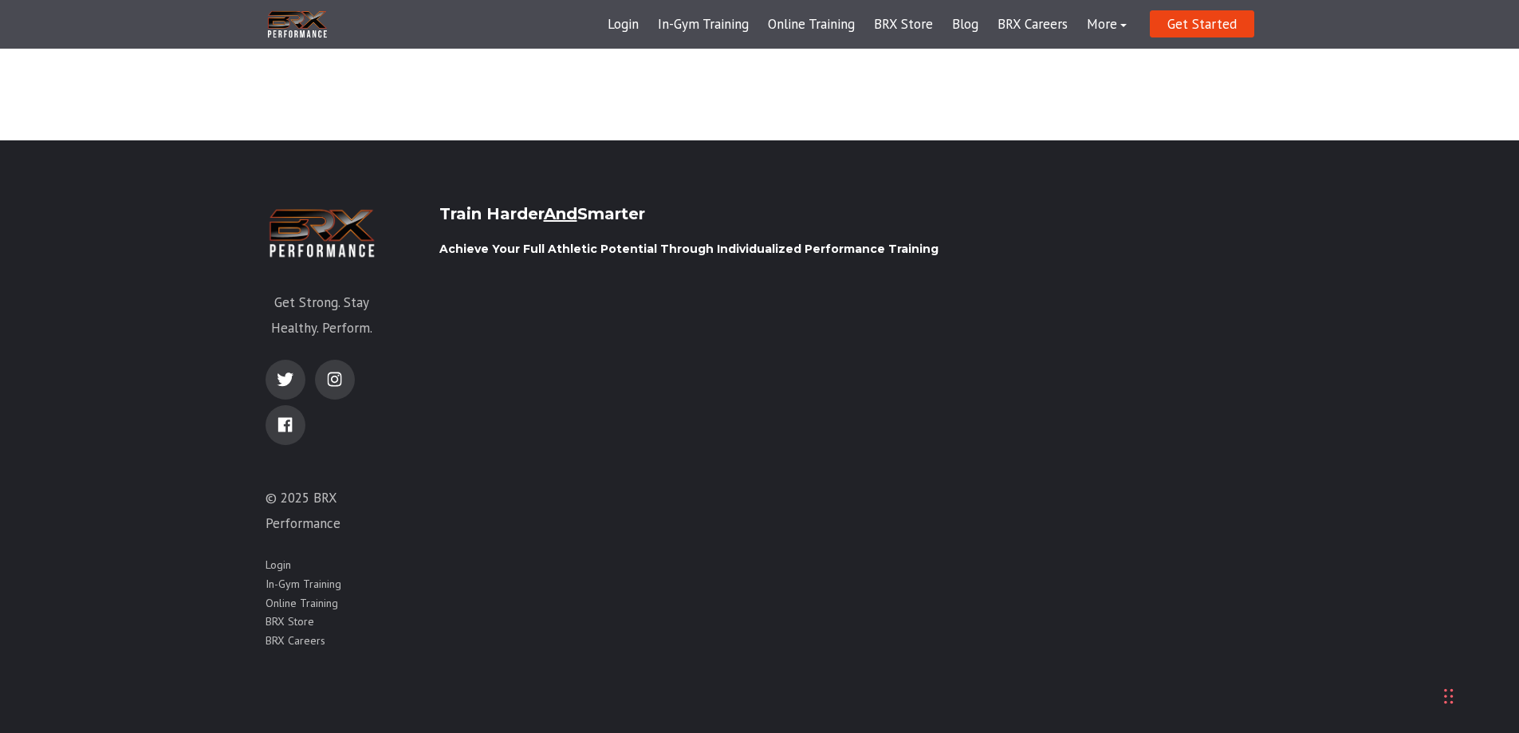
click at [328, 230] on img at bounding box center [322, 232] width 113 height 57
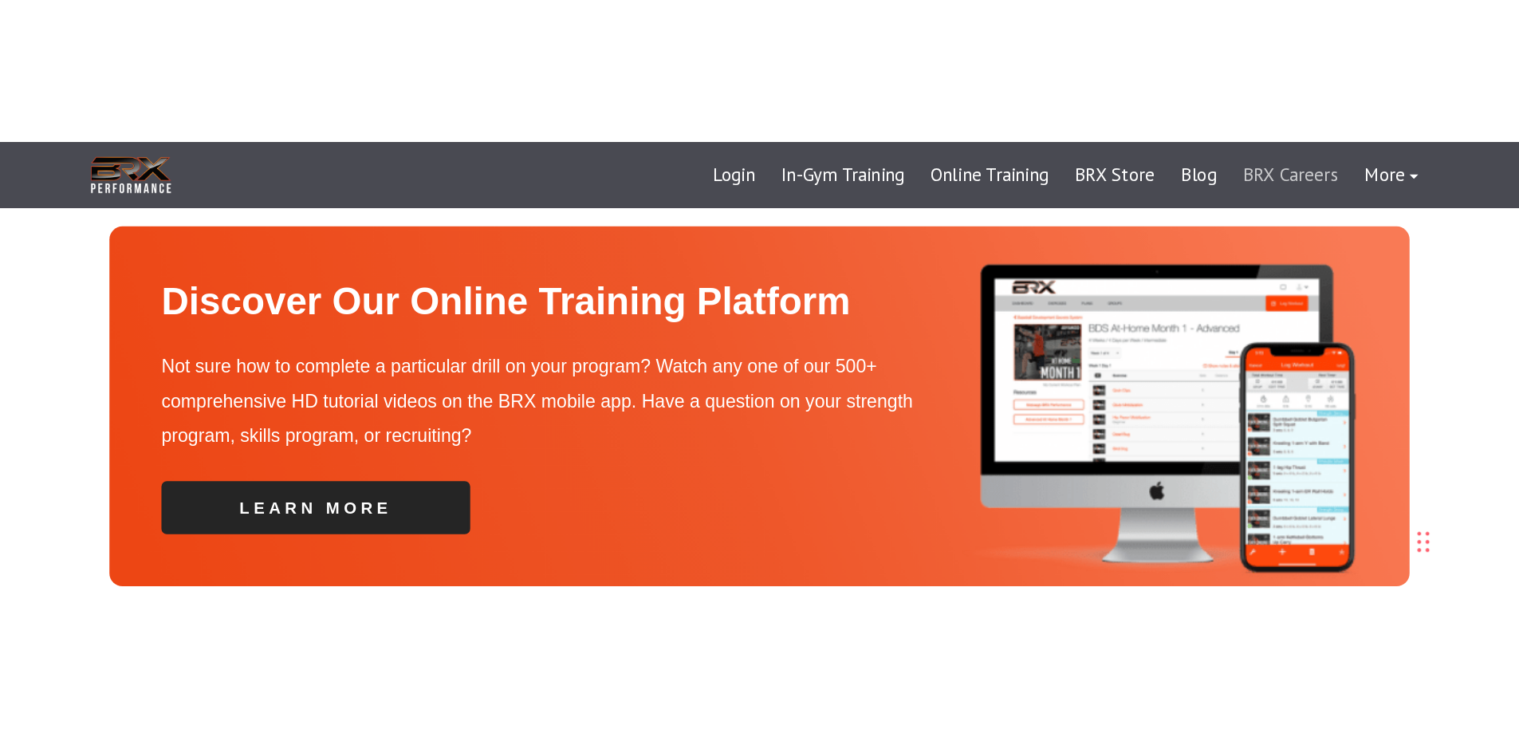
scroll to position [5632, 0]
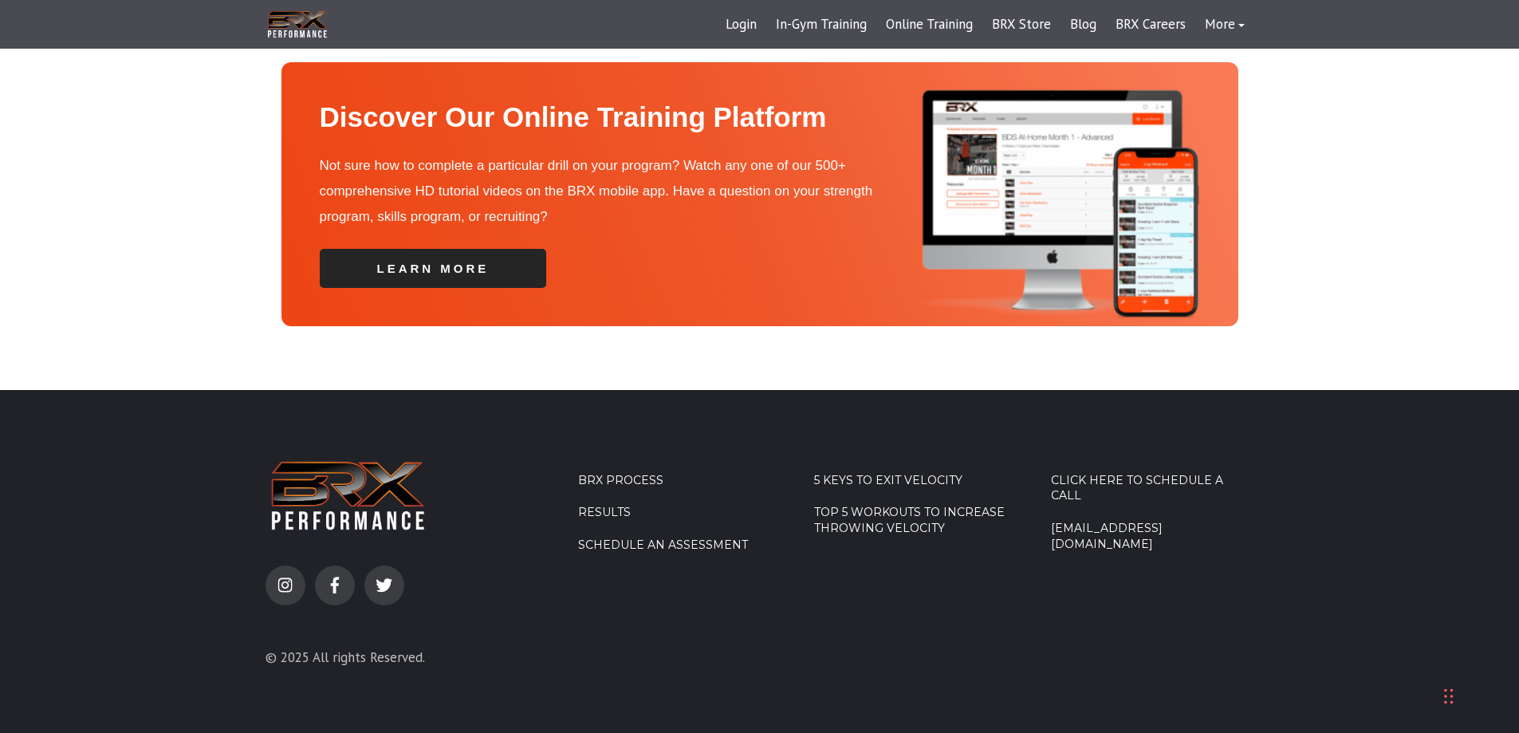
click at [1102, 521] on link "[EMAIL_ADDRESS][DOMAIN_NAME]" at bounding box center [1152, 536] width 203 height 31
